Goal: Task Accomplishment & Management: Complete application form

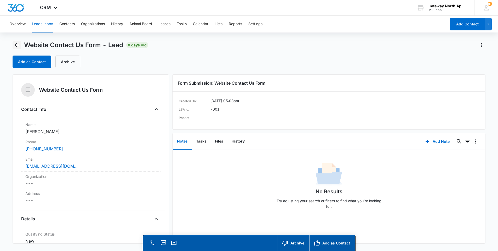
click at [17, 46] on icon "Back" at bounding box center [17, 45] width 6 height 6
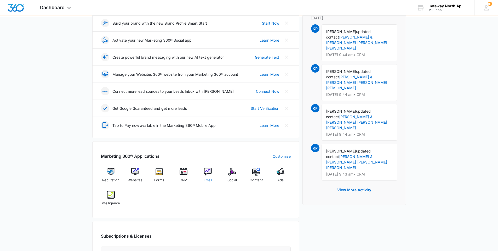
scroll to position [78, 0]
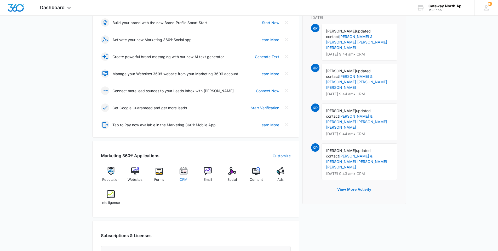
click at [175, 174] on div "CRM" at bounding box center [184, 176] width 20 height 19
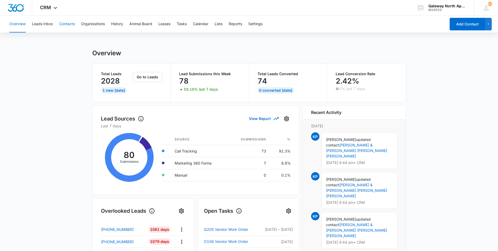
click at [72, 24] on button "Contacts" at bounding box center [66, 24] width 15 height 17
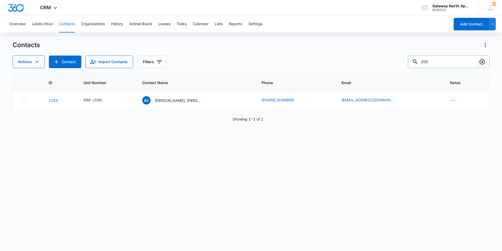
click at [481, 64] on icon "Clear" at bounding box center [482, 62] width 6 height 6
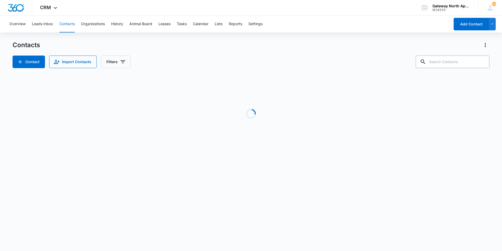
click at [467, 61] on input "text" at bounding box center [453, 61] width 74 height 13
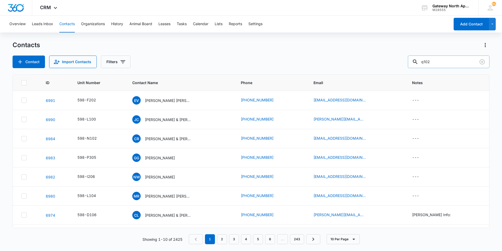
type input "q102"
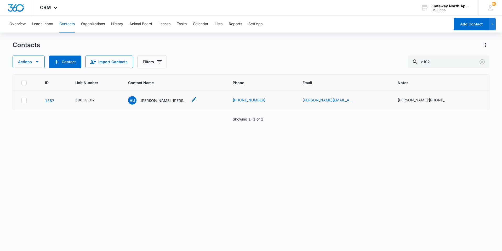
click at [165, 99] on p "Alvaro Ulloa, Brian Abrego & Olivia Martinez" at bounding box center [164, 100] width 47 height 5
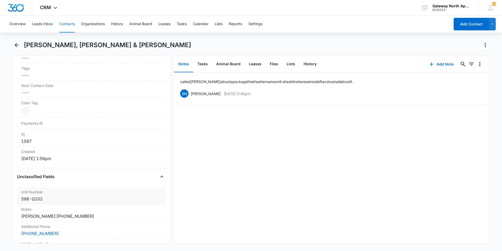
scroll to position [262, 0]
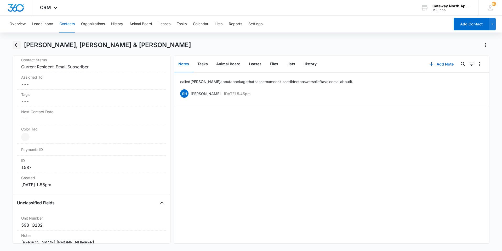
click at [16, 47] on icon "Back" at bounding box center [17, 45] width 6 height 6
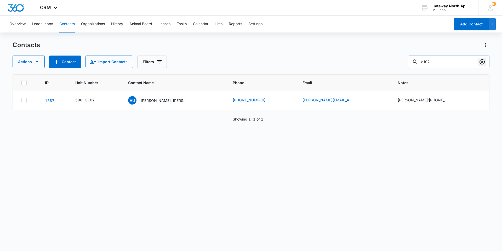
click at [483, 61] on icon "Clear" at bounding box center [482, 61] width 5 height 5
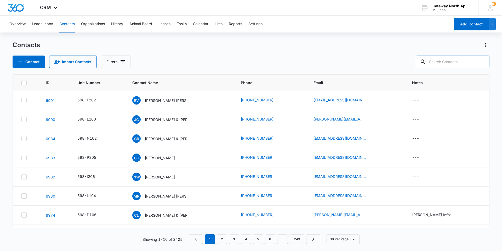
click at [456, 61] on input "text" at bounding box center [453, 61] width 74 height 13
type input "Q202"
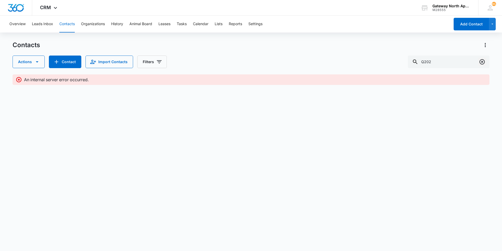
click at [482, 60] on icon "Clear" at bounding box center [482, 62] width 6 height 6
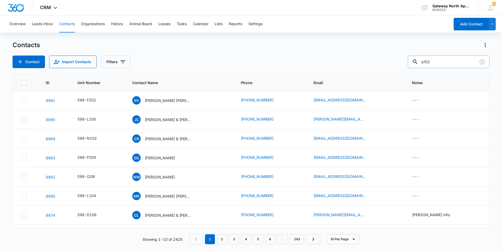
type input "q102"
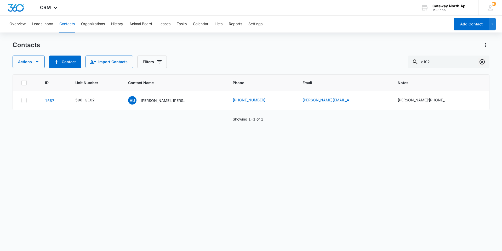
click at [481, 61] on icon "Clear" at bounding box center [482, 62] width 6 height 6
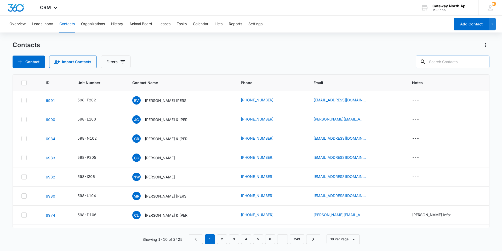
click at [461, 60] on input "text" at bounding box center [453, 61] width 74 height 13
type input "g301"
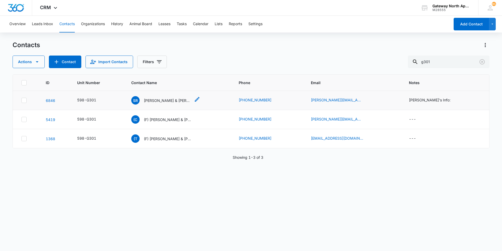
click at [169, 101] on p "Sarah Richter & Kyle Jenkins" at bounding box center [167, 100] width 47 height 5
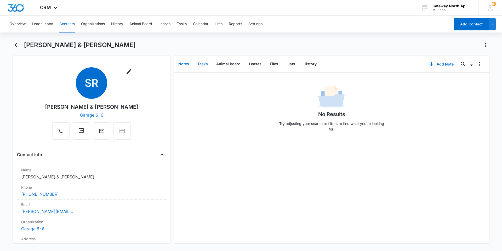
click at [196, 65] on button "Tasks" at bounding box center [202, 64] width 19 height 16
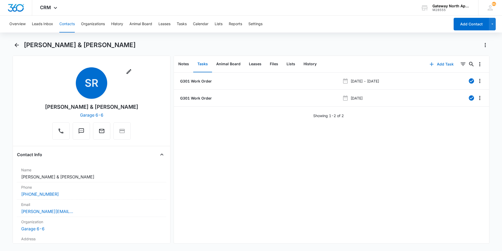
click at [441, 64] on button "Add Task" at bounding box center [442, 64] width 35 height 13
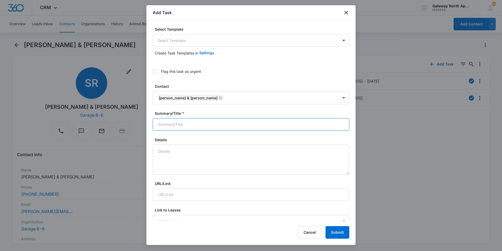
click at [244, 119] on input "Summary/Title *" at bounding box center [251, 124] width 197 height 13
click at [326, 226] on button "Submit" at bounding box center [338, 232] width 24 height 13
click at [215, 124] on input "598-G301" at bounding box center [251, 124] width 197 height 13
type input "598-G301 work order"
click at [170, 154] on textarea "Details" at bounding box center [251, 159] width 197 height 30
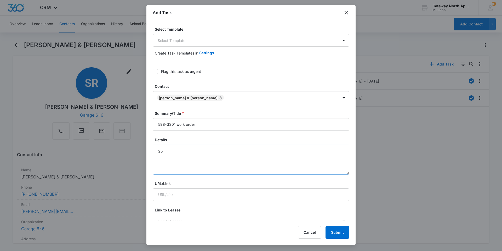
type textarea "S"
click at [327, 153] on textarea "The handle of the dryer came off and the cancel button on the washer is stuck a…" at bounding box center [251, 159] width 197 height 30
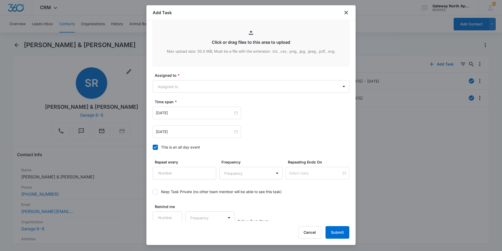
scroll to position [283, 0]
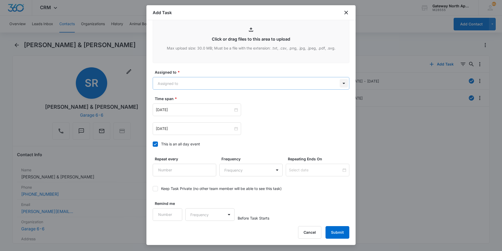
type textarea "The handle of the dryer came off and the cancel button on the washer is stuck a…"
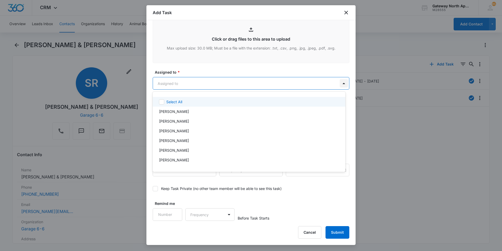
click at [339, 84] on body "CRM Apps Reputation Websites Forms CRM Email Social Content Ads Intelligence Fi…" at bounding box center [251, 125] width 502 height 251
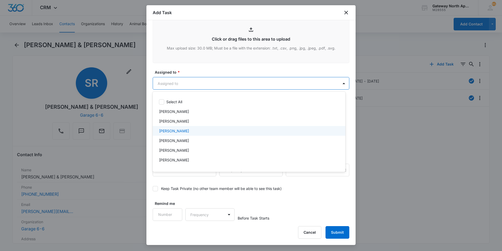
click at [192, 128] on div "Derek Stellway" at bounding box center [248, 130] width 179 height 5
click at [340, 83] on div at bounding box center [251, 125] width 502 height 251
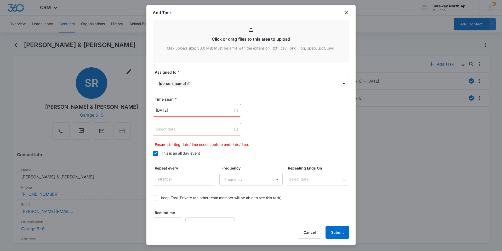
click at [235, 130] on div at bounding box center [197, 129] width 82 height 6
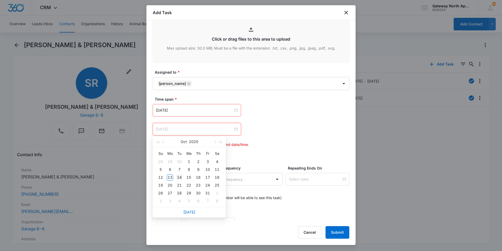
type input "Oct 14, 2025"
click at [179, 176] on div "14" at bounding box center [179, 177] width 6 height 6
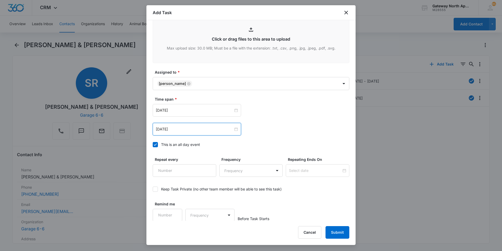
scroll to position [283, 0]
click at [340, 230] on button "Submit" at bounding box center [338, 232] width 24 height 13
